Goal: Task Accomplishment & Management: Manage account settings

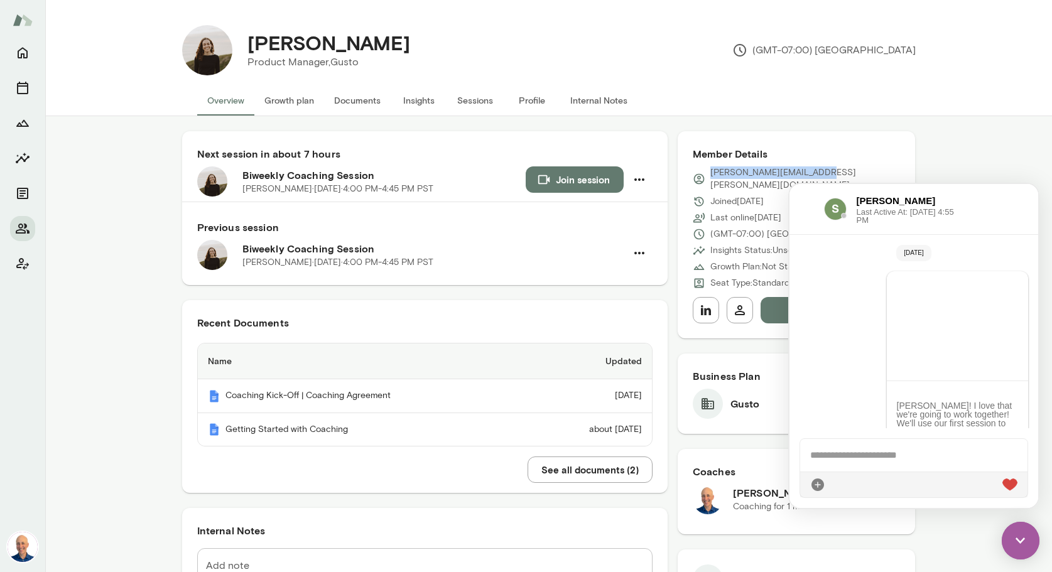
scroll to position [557, 0]
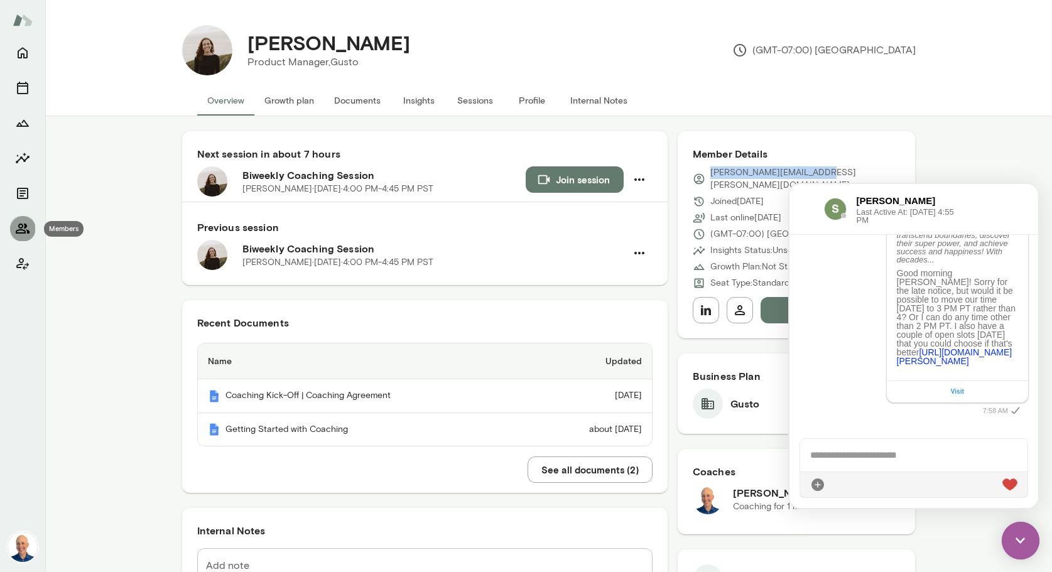
click at [21, 231] on icon "Members" at bounding box center [22, 228] width 15 height 15
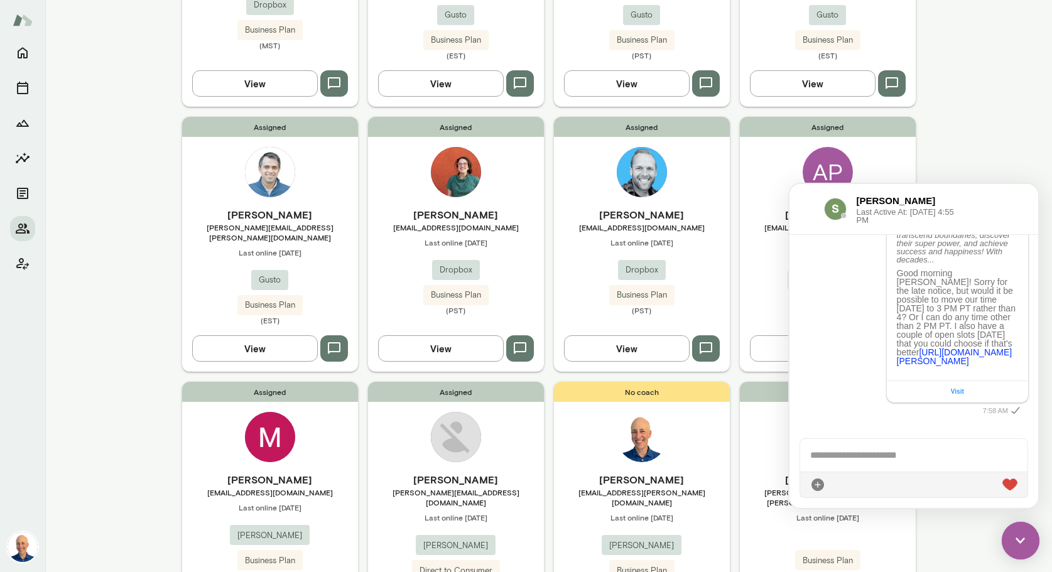
scroll to position [869, 0]
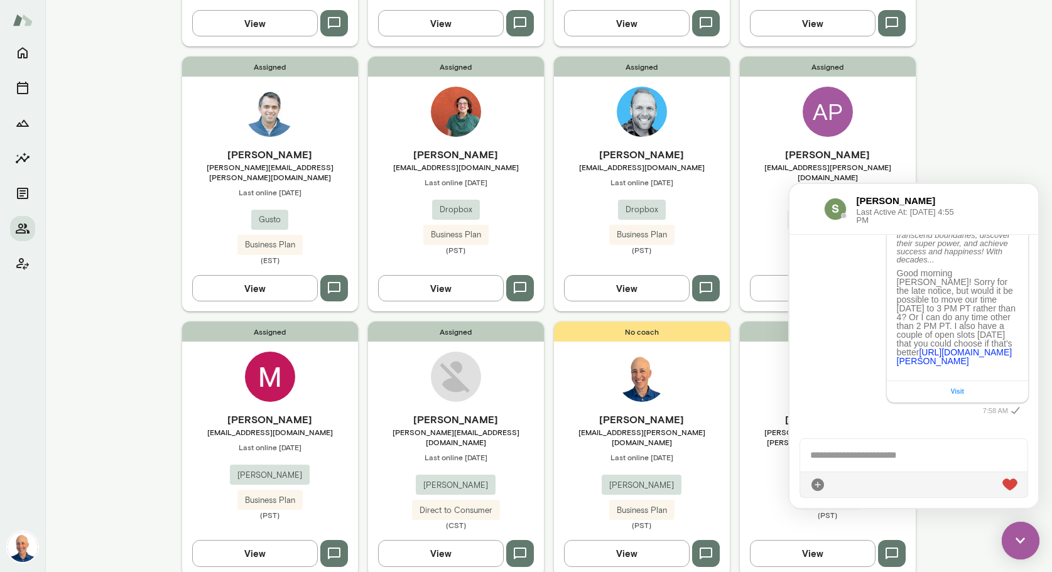
click at [1022, 537] on img at bounding box center [1021, 541] width 38 height 38
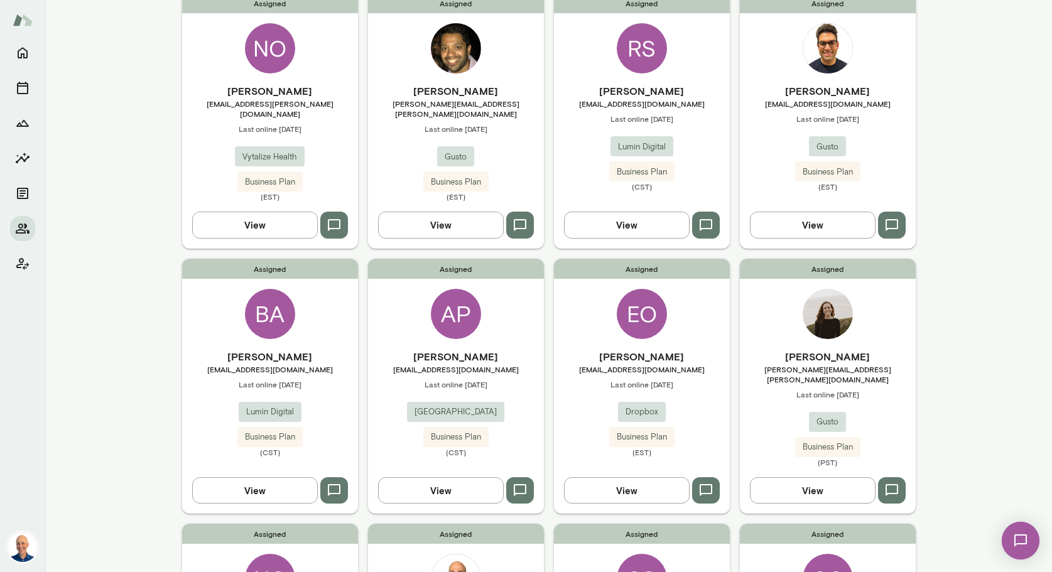
scroll to position [0, 0]
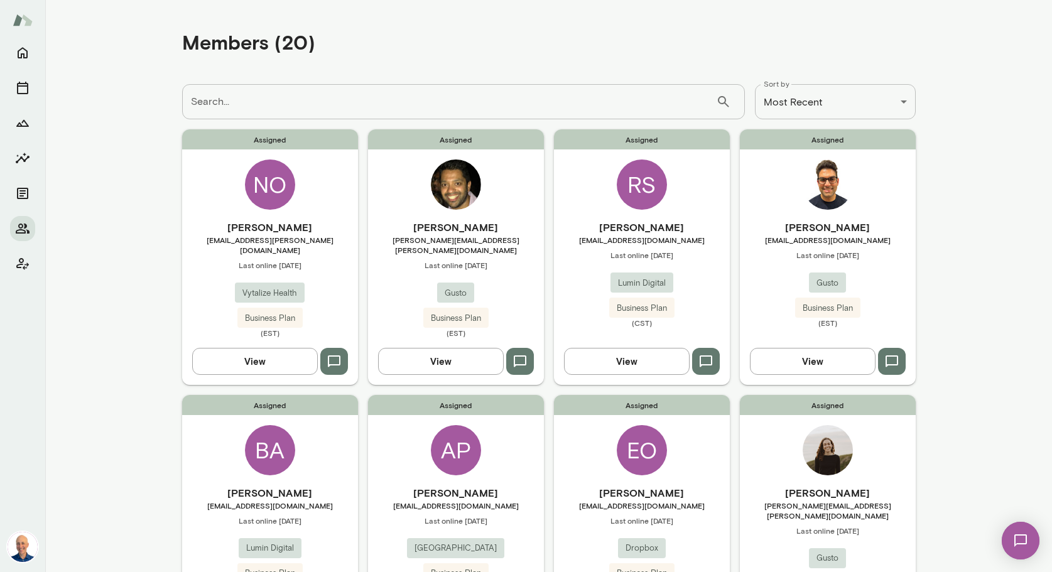
click at [322, 272] on div "[PERSON_NAME] [PERSON_NAME][EMAIL_ADDRESS][DOMAIN_NAME] Last online [DATE] Vyta…" at bounding box center [270, 279] width 176 height 118
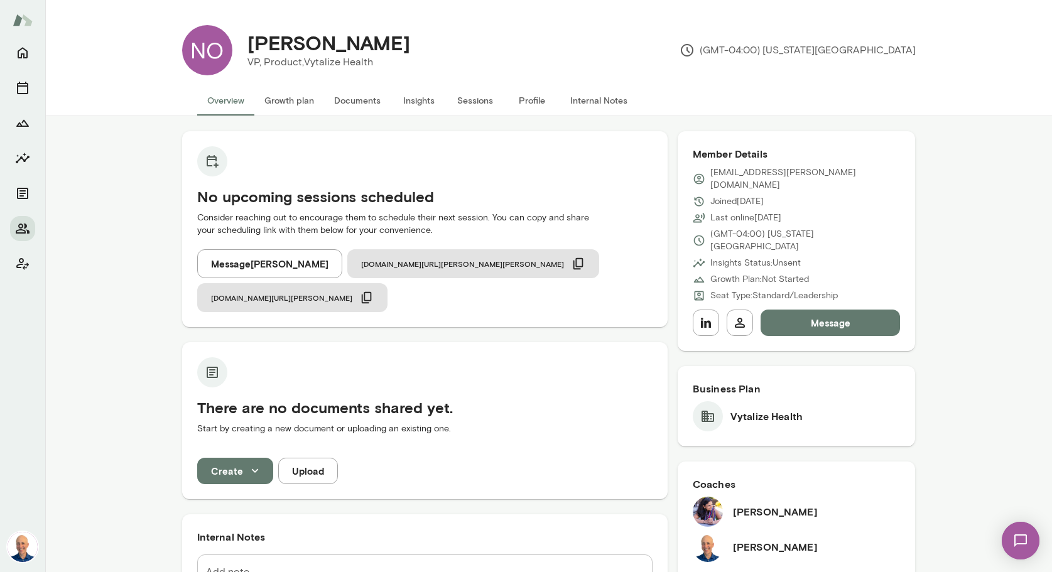
scroll to position [1, 0]
click at [826, 309] on button "Message" at bounding box center [831, 322] width 140 height 26
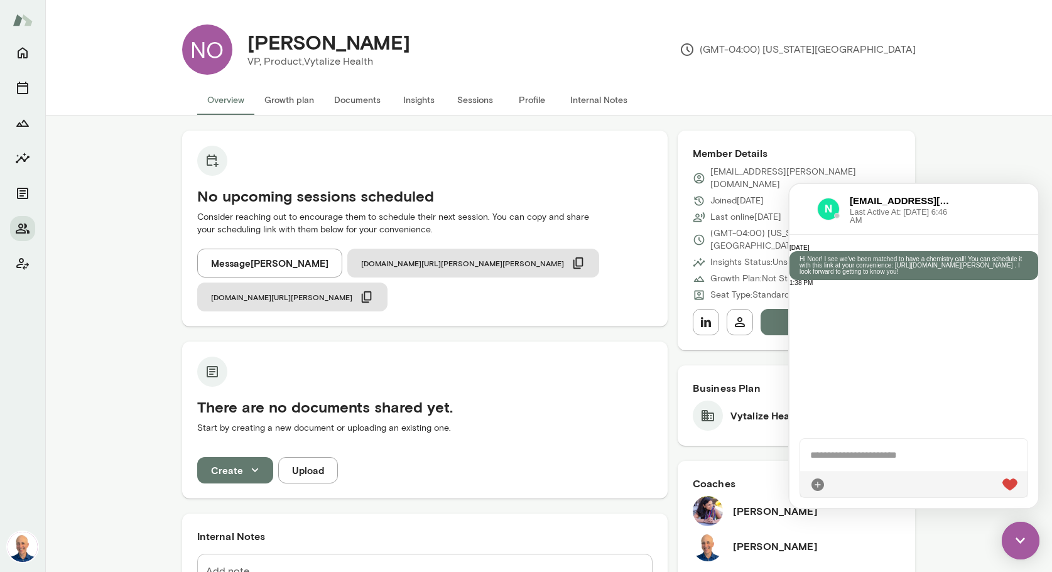
scroll to position [153, 0]
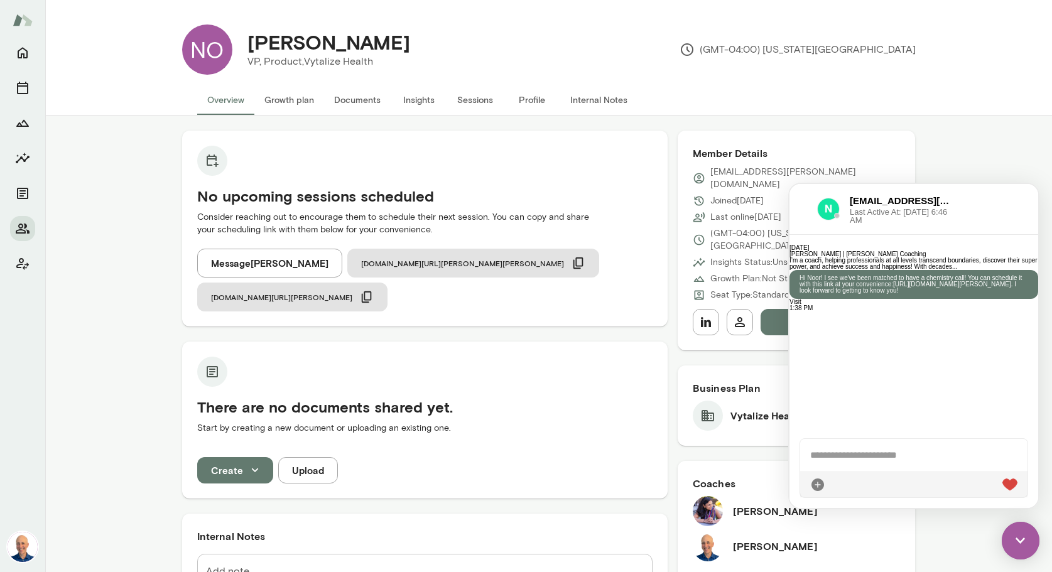
click at [1024, 534] on img at bounding box center [1021, 541] width 38 height 38
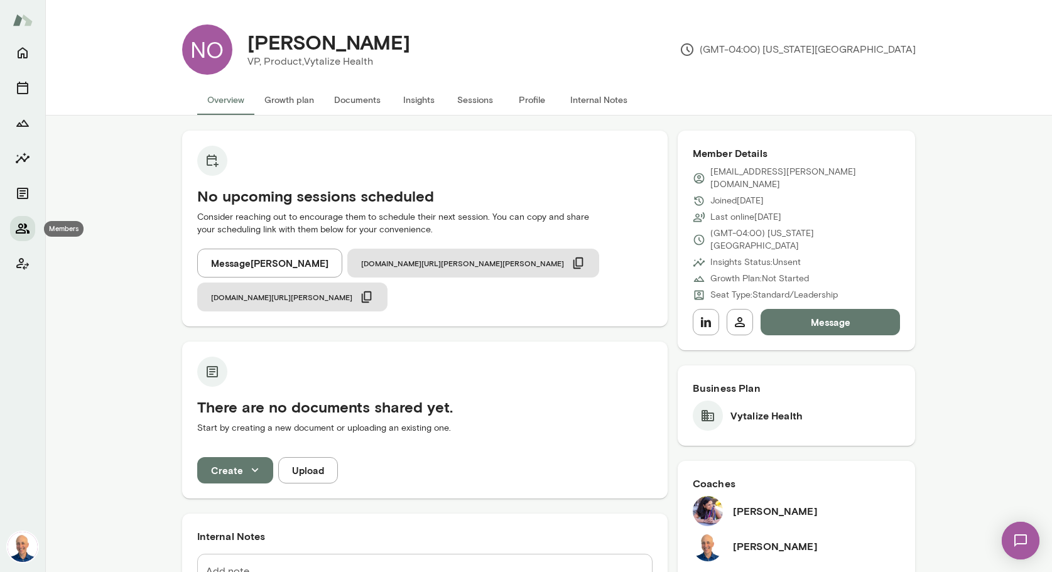
click at [19, 229] on icon "Members" at bounding box center [22, 228] width 15 height 15
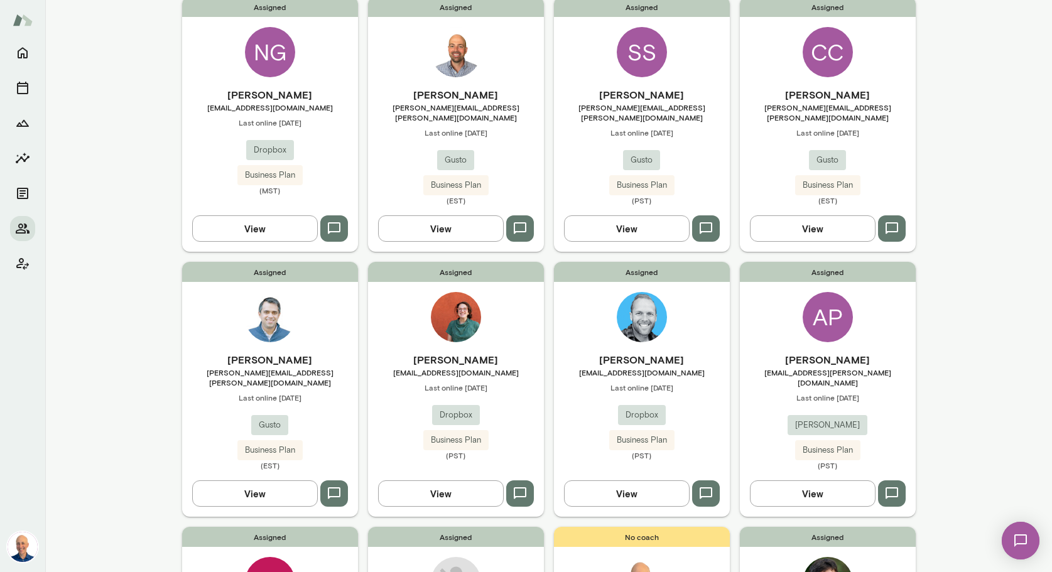
scroll to position [847, 0]
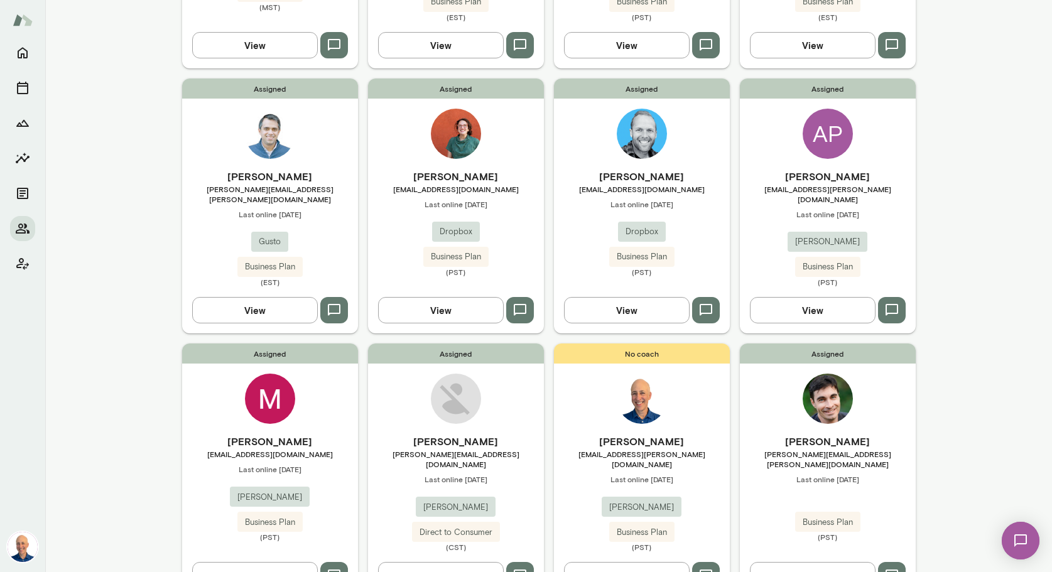
click at [495, 134] on div "Assigned [PERSON_NAME] [EMAIL_ADDRESS][DOMAIN_NAME] Last online [DATE] Dropbox …" at bounding box center [456, 206] width 176 height 255
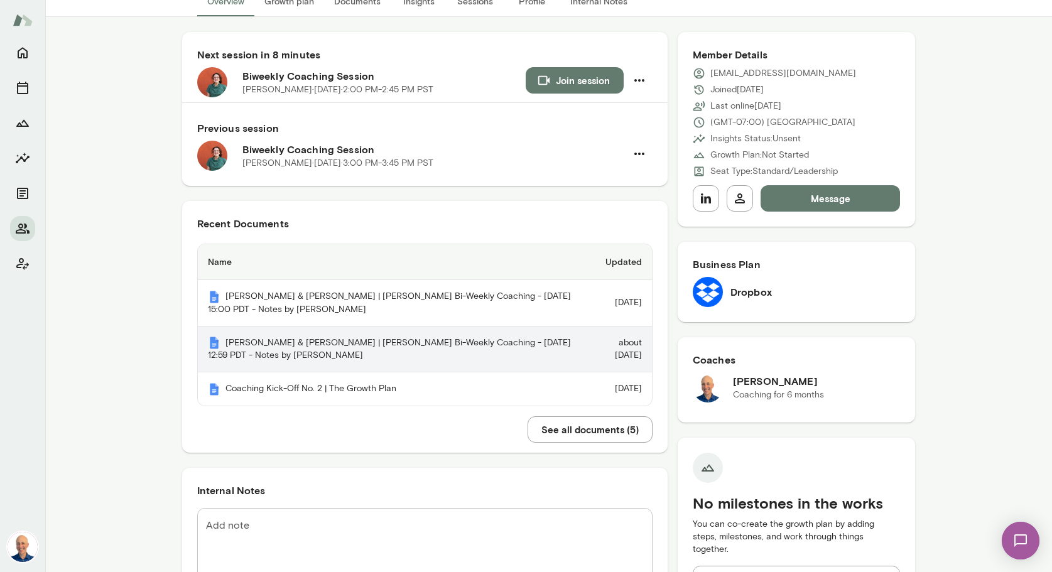
scroll to position [197, 0]
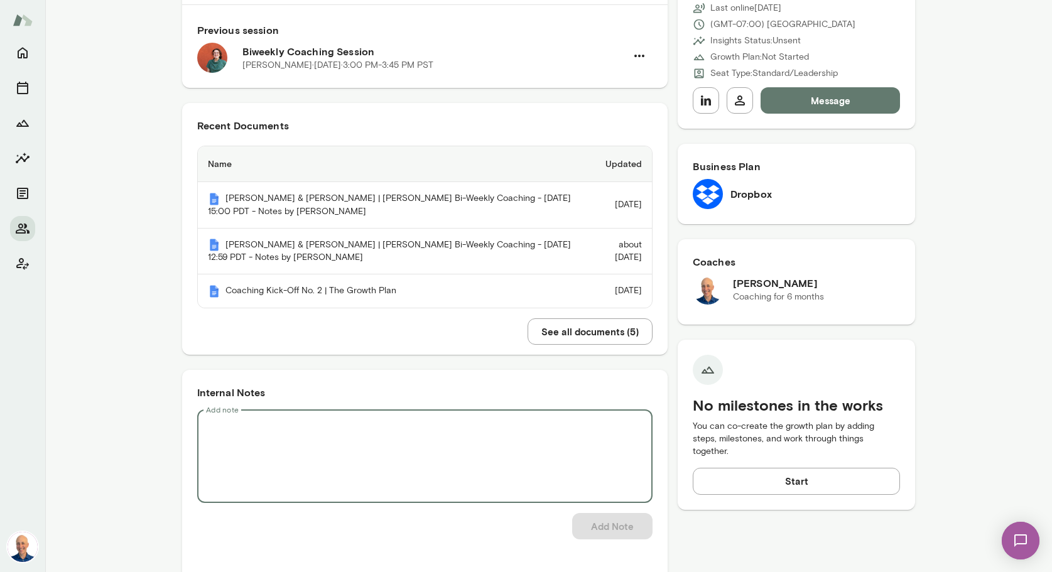
click at [390, 449] on textarea "Add note" at bounding box center [425, 456] width 438 height 72
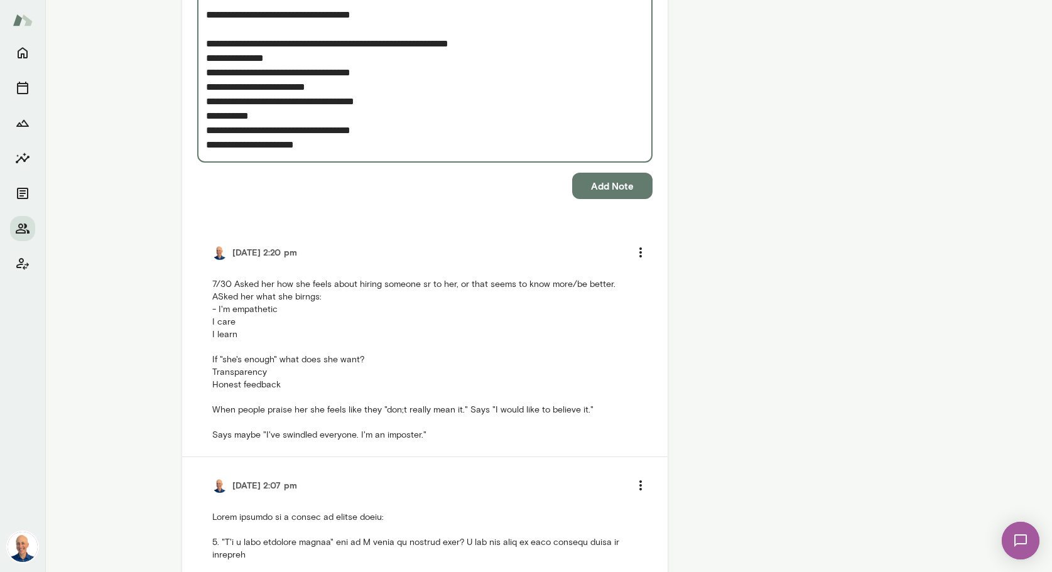
scroll to position [730, 0]
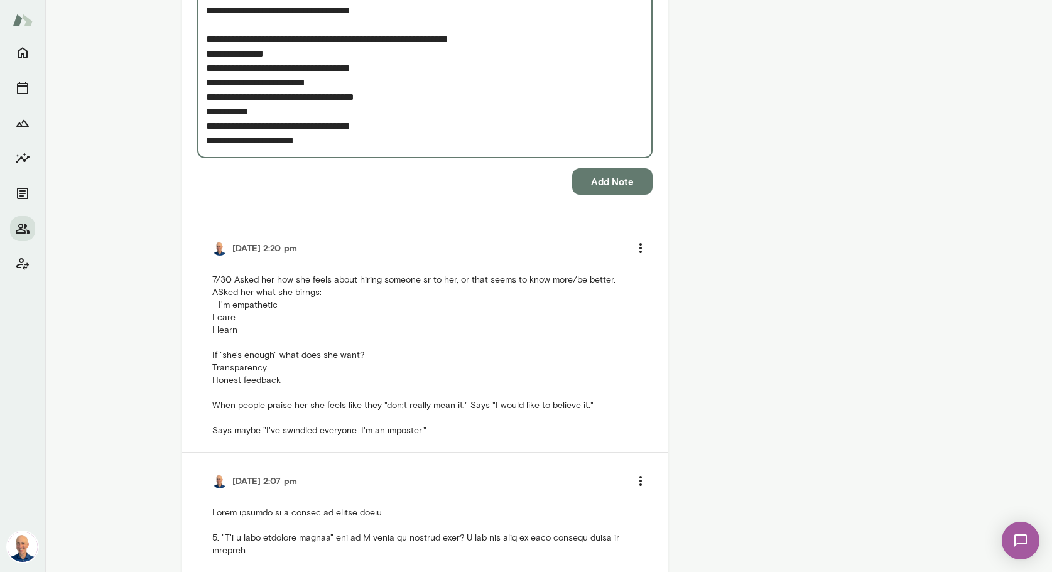
type textarea "**********"
click at [601, 180] on button "Add Note" at bounding box center [612, 181] width 80 height 26
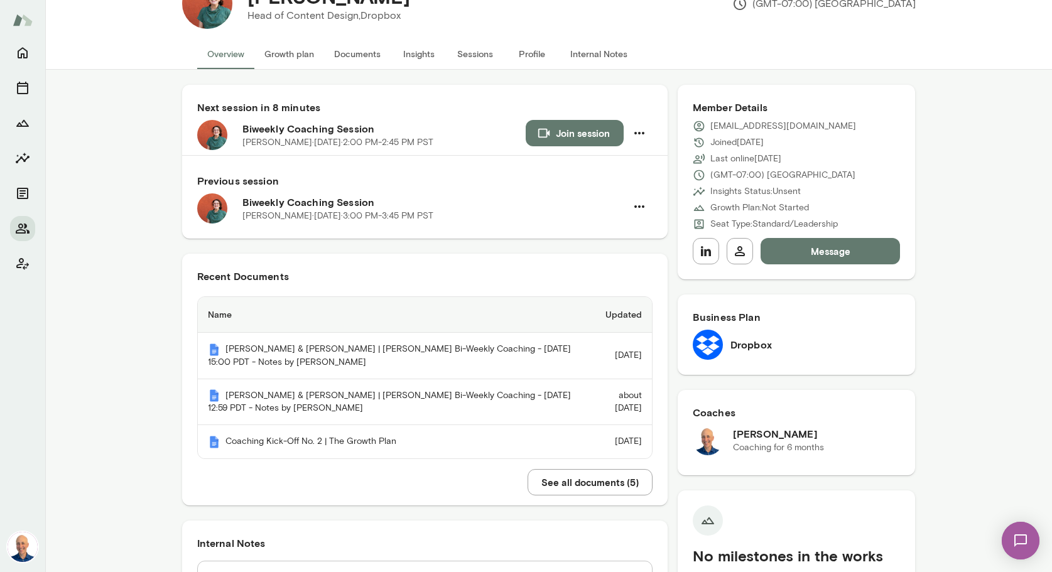
scroll to position [0, 0]
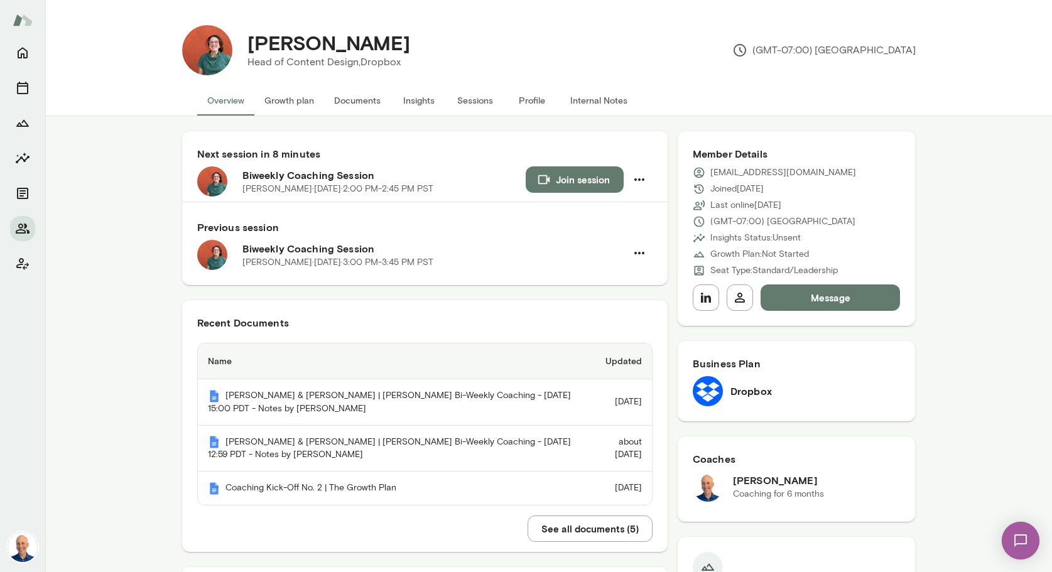
click at [592, 179] on button "Join session" at bounding box center [575, 180] width 98 height 26
